Goal: Information Seeking & Learning: Learn about a topic

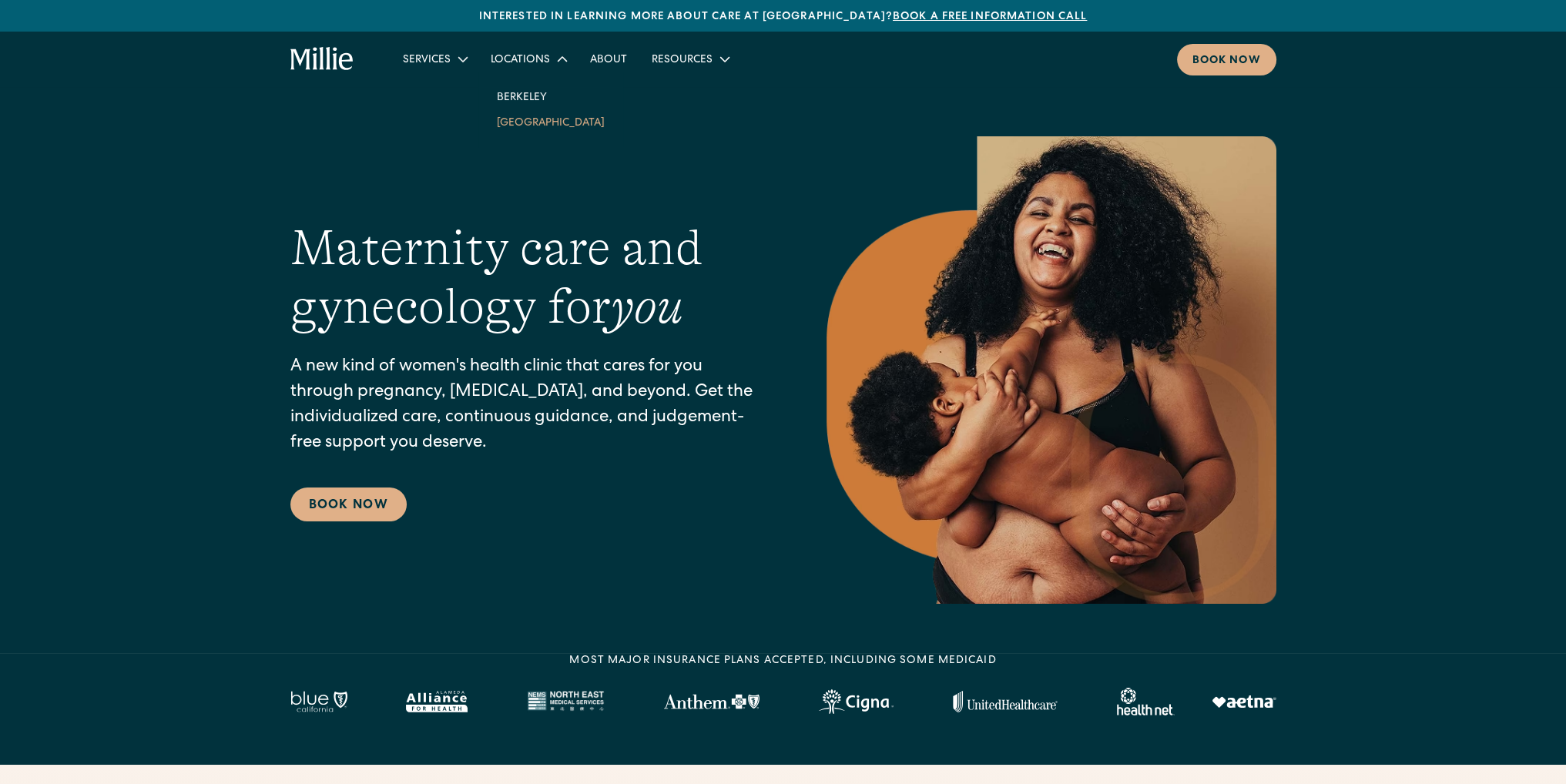
click at [530, 127] on link "[GEOGRAPHIC_DATA]" at bounding box center [551, 123] width 132 height 26
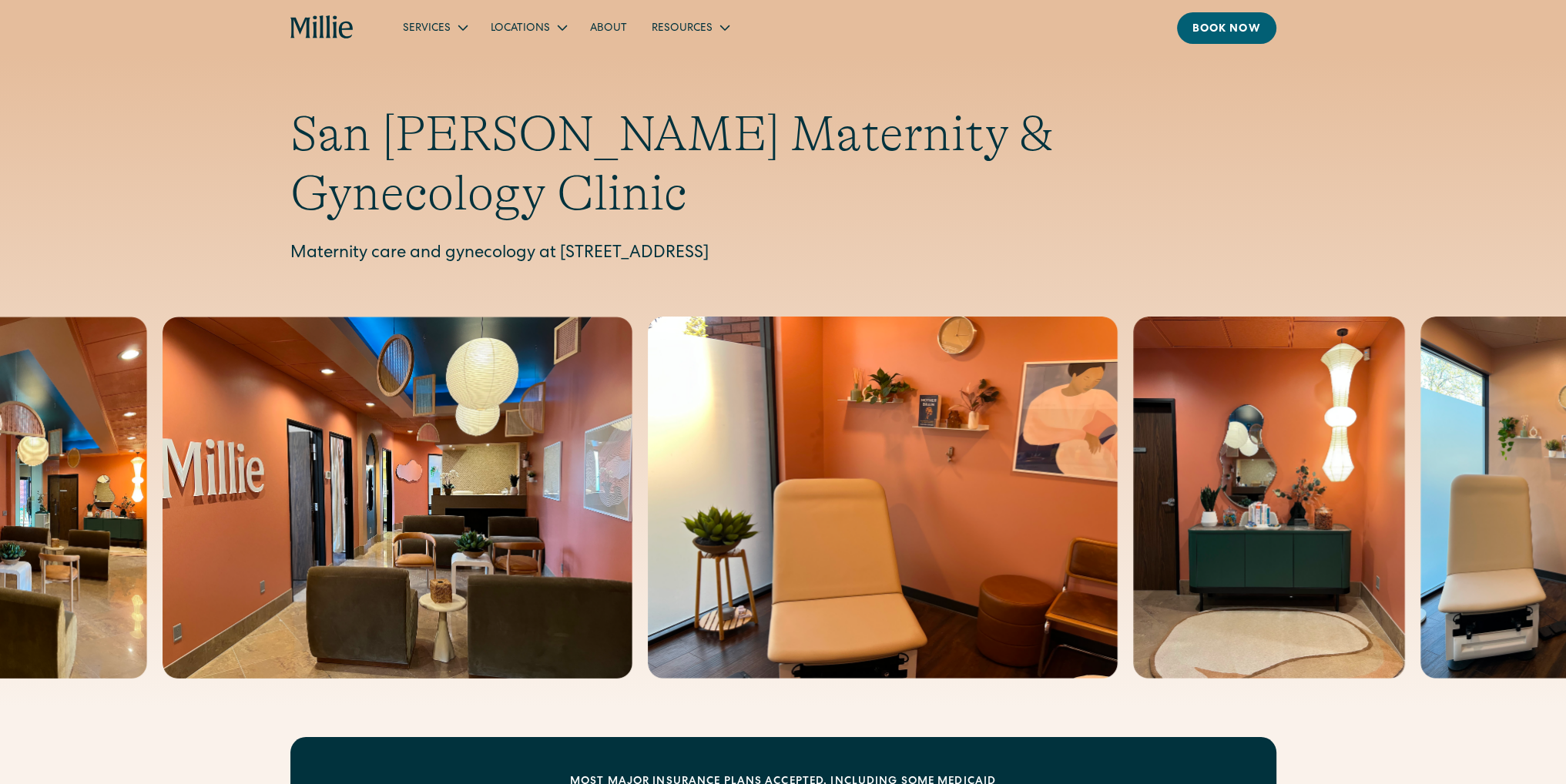
drag, startPoint x: 564, startPoint y: 192, endPoint x: 833, endPoint y: 179, distance: 269.3
click at [833, 179] on div "San Jose Maternity & Gynecology Clinic Maternity care and gynecology at 1471 Sa…" at bounding box center [783, 186] width 986 height 162
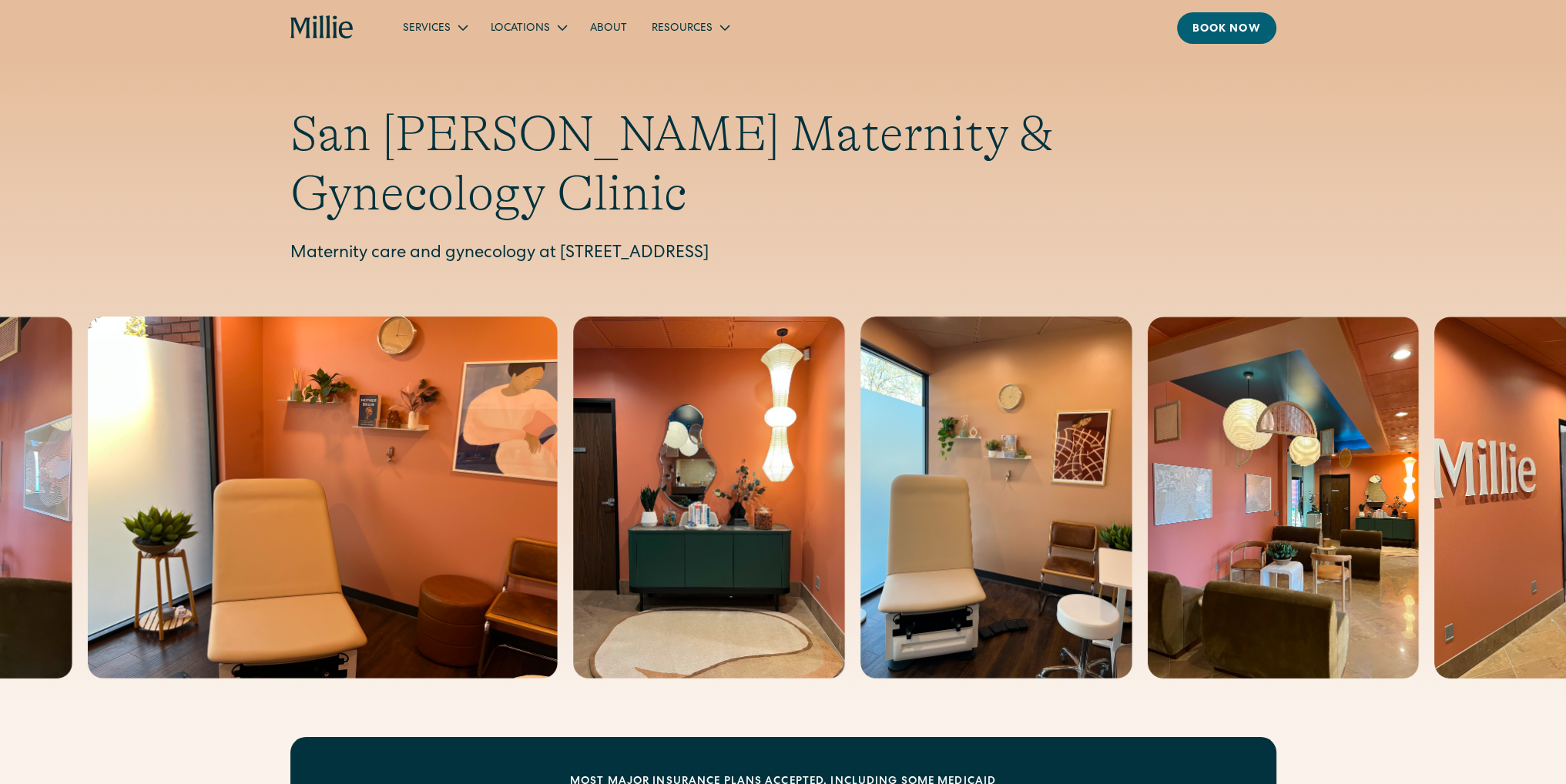
click at [1066, 242] on p "Maternity care and gynecology at 1471 Saratoga Ave, Suite 101, San Jose, CA 951…" at bounding box center [783, 255] width 986 height 26
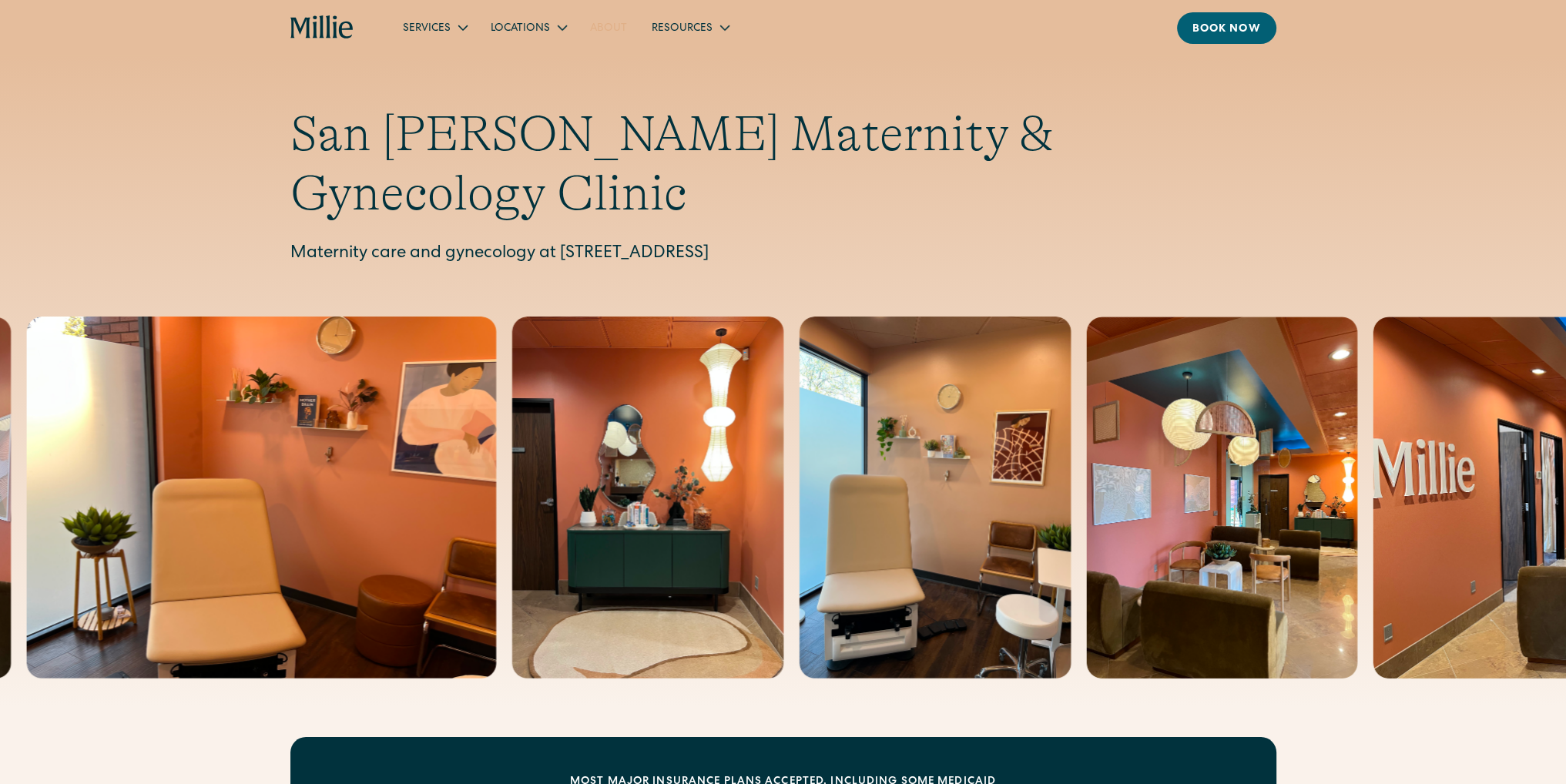
click at [606, 19] on link "About" at bounding box center [608, 27] width 61 height 26
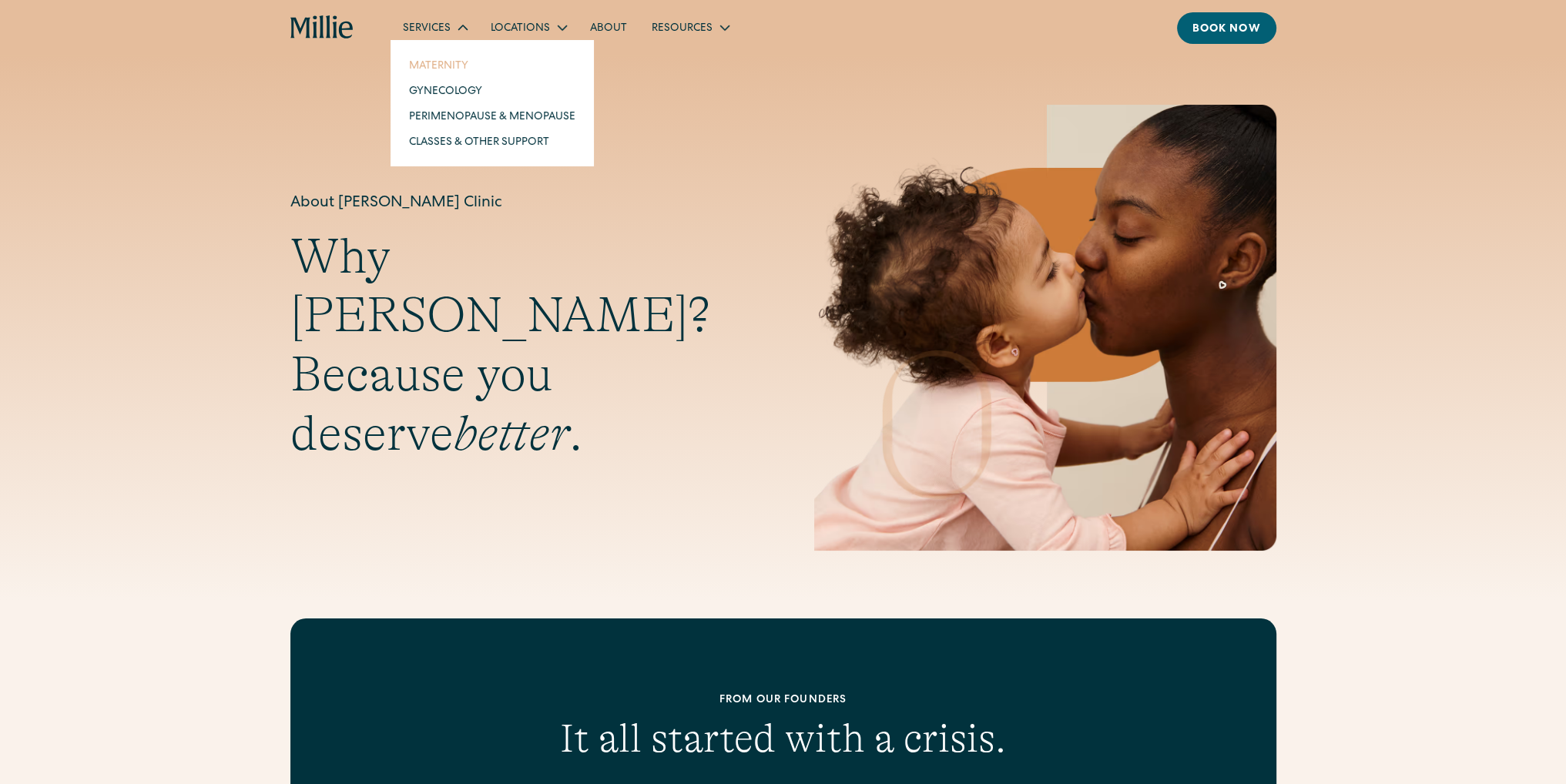
click at [457, 60] on link "Maternity" at bounding box center [492, 65] width 191 height 26
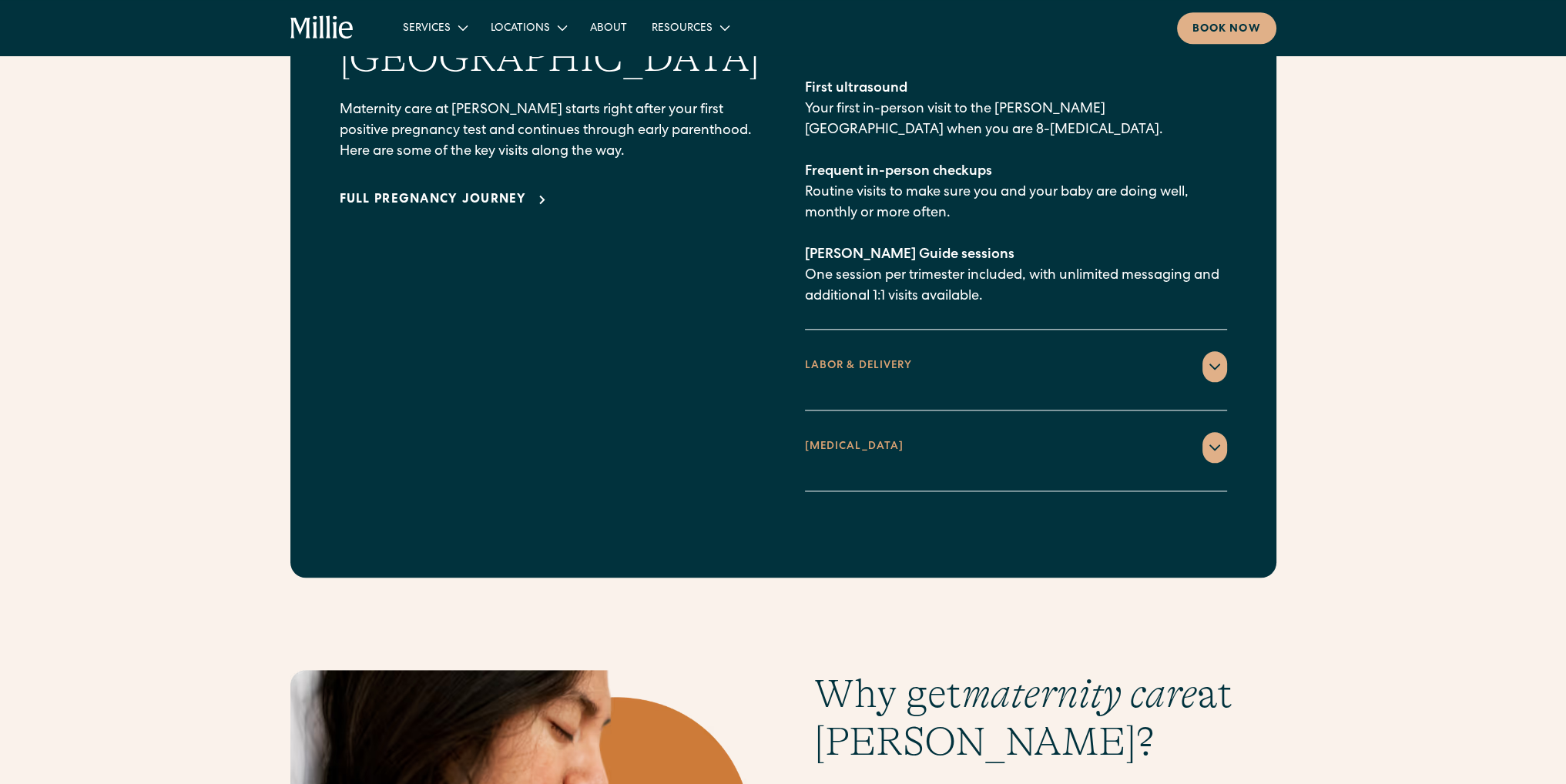
scroll to position [2233, 0]
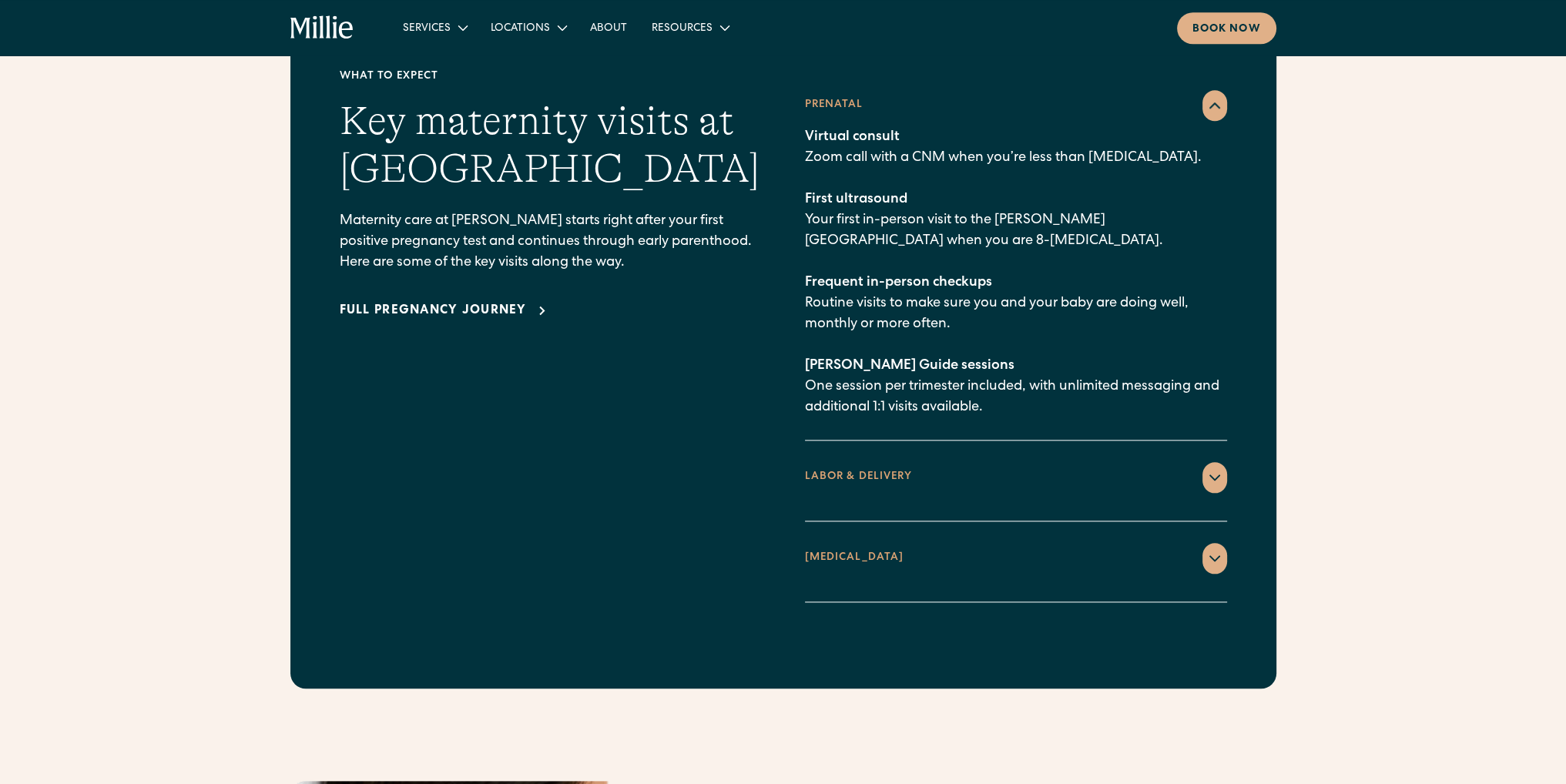
click at [932, 521] on div "POSTPARTUM 1 week postpartum Home visit for recovery check-in, with consultatio…" at bounding box center [1016, 561] width 422 height 81
click at [935, 543] on div "POSTPARTUM" at bounding box center [1016, 558] width 422 height 31
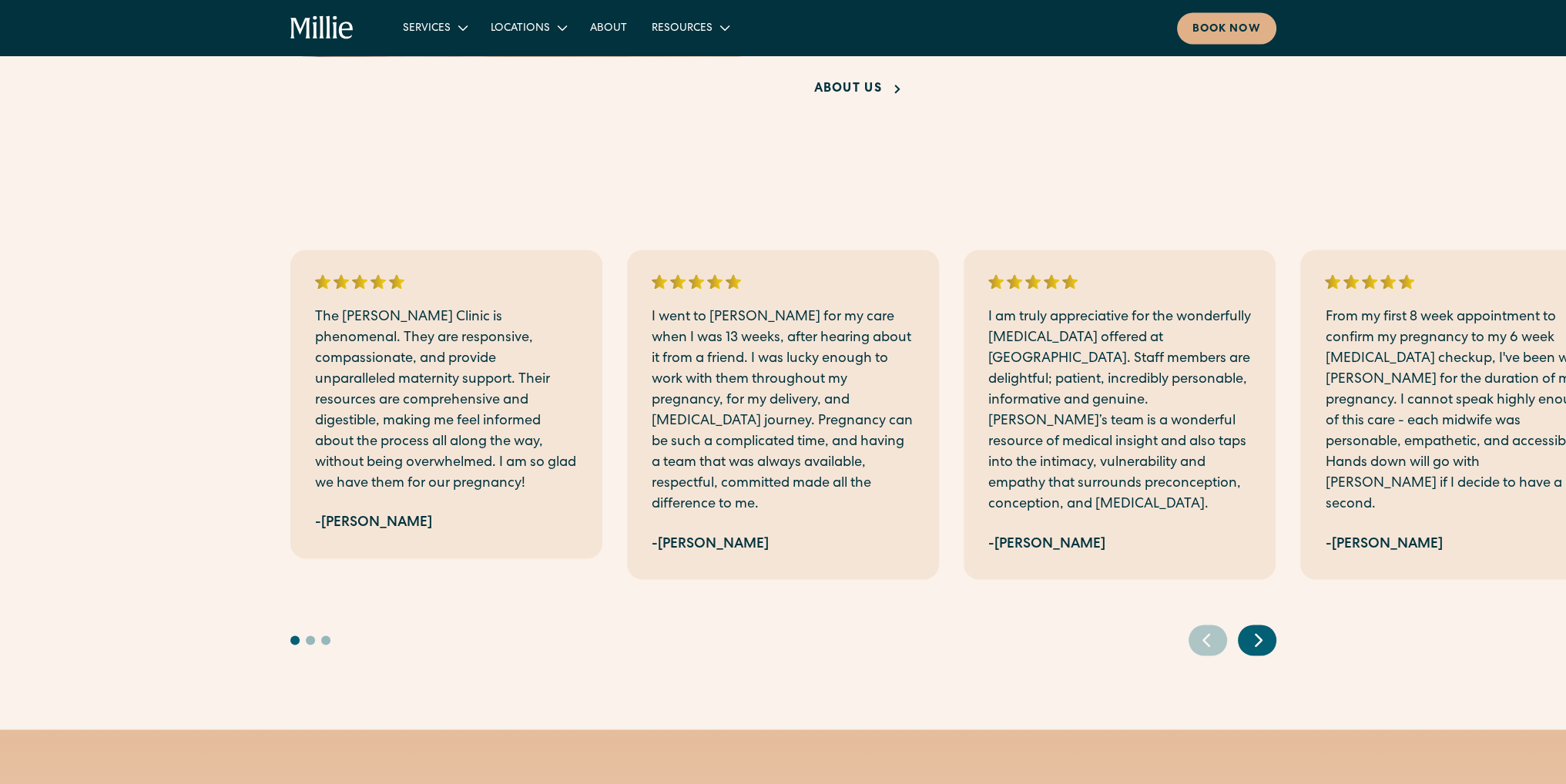
scroll to position [3388, 0]
